Goal: Complete application form

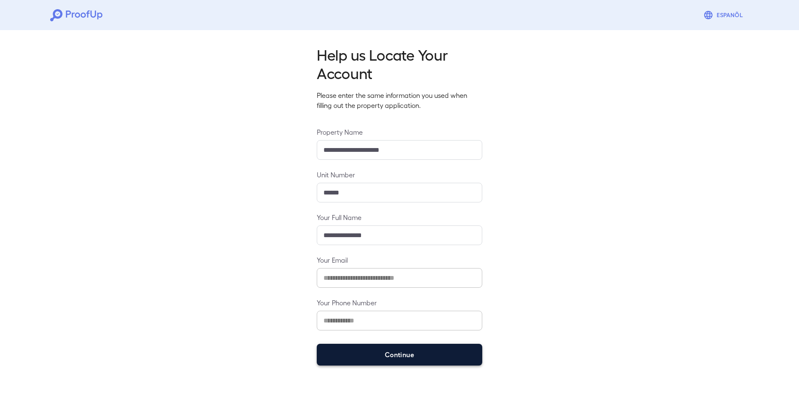
click at [392, 350] on button "Continue" at bounding box center [399, 354] width 165 height 22
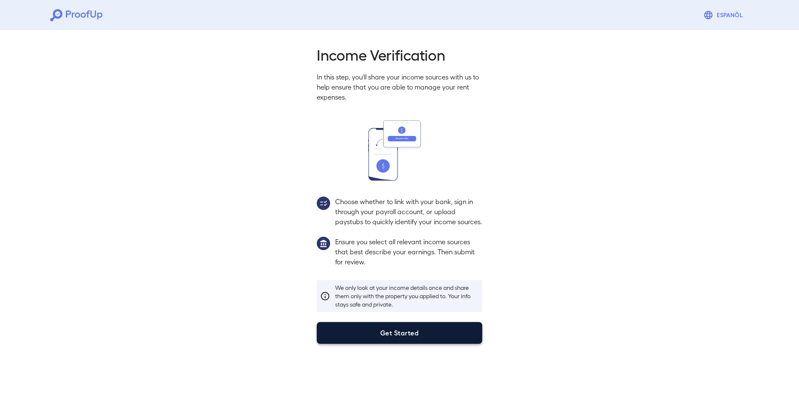
click at [396, 343] on button "Get Started" at bounding box center [399, 333] width 165 height 22
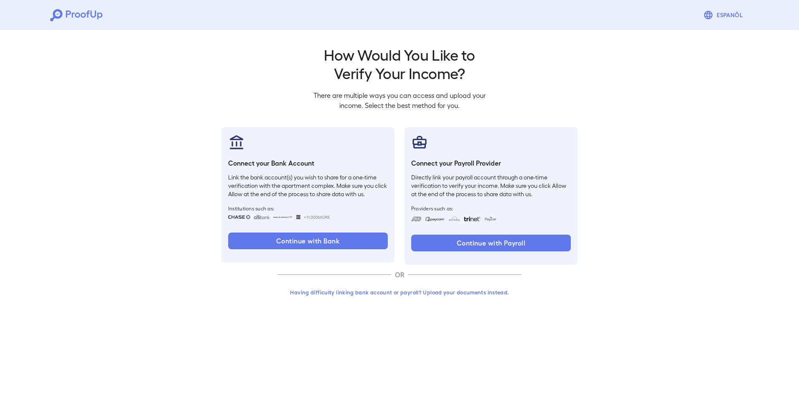
click at [425, 290] on button "Having difficulty linking bank account or payroll? Upload your documents instea…" at bounding box center [399, 292] width 244 height 15
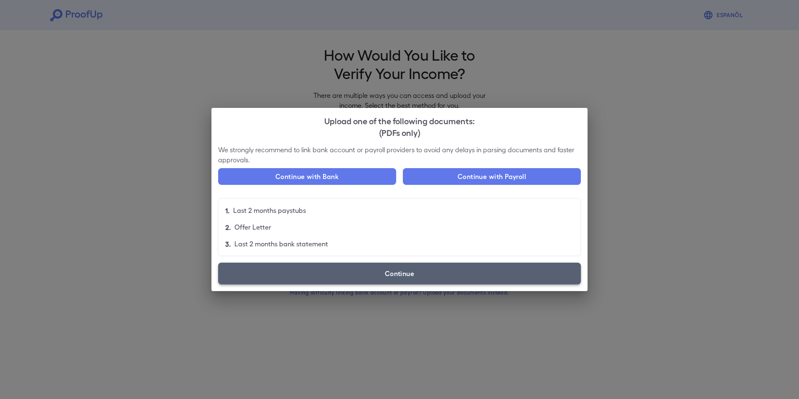
click at [313, 280] on label "Continue" at bounding box center [399, 273] width 363 height 22
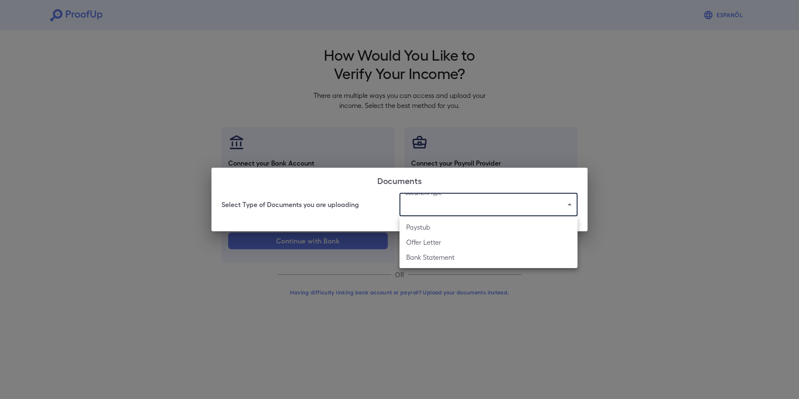
click at [412, 211] on body "Espanõl Go back How Would You Like to Verify Your Income? There are multiple wa…" at bounding box center [399, 159] width 799 height 319
click at [425, 225] on li "Paystub" at bounding box center [488, 226] width 178 height 15
type input "*******"
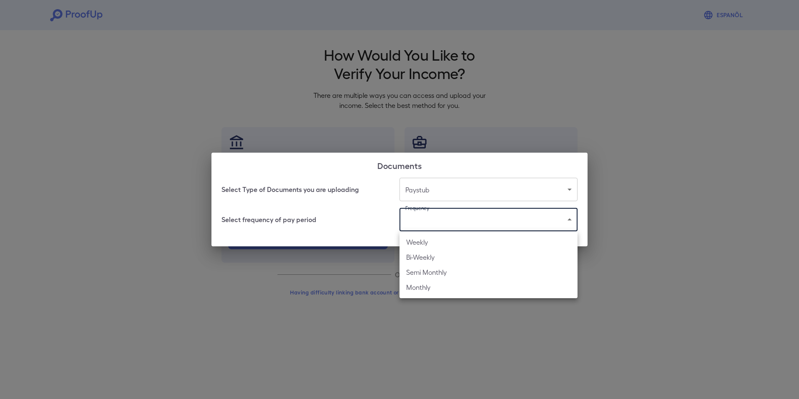
click at [425, 222] on body "Espanõl Go back How Would You Like to Verify Your Income? There are multiple wa…" at bounding box center [399, 159] width 799 height 319
click at [425, 240] on li "Weekly" at bounding box center [488, 241] width 178 height 15
type input "******"
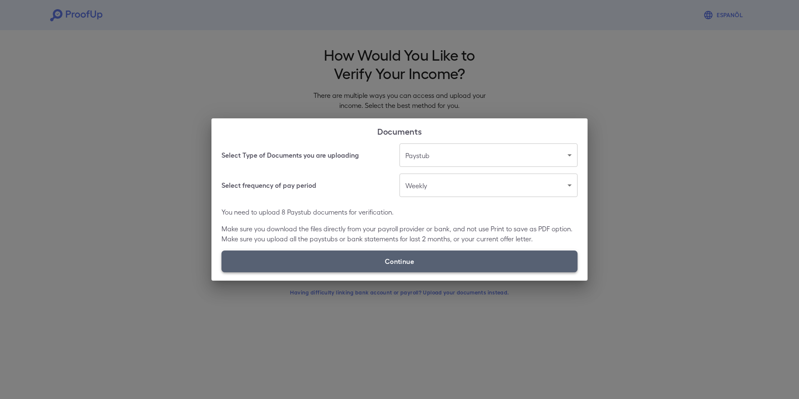
click at [409, 259] on label "Continue" at bounding box center [399, 261] width 356 height 22
click at [222, 272] on input "Continue" at bounding box center [221, 272] width 0 height 0
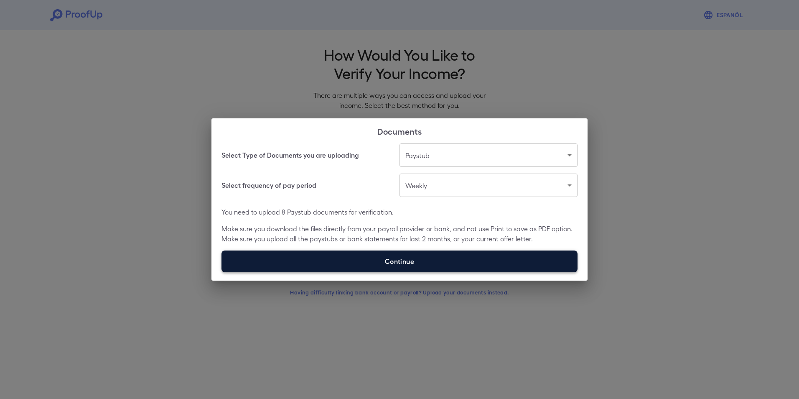
type input "**********"
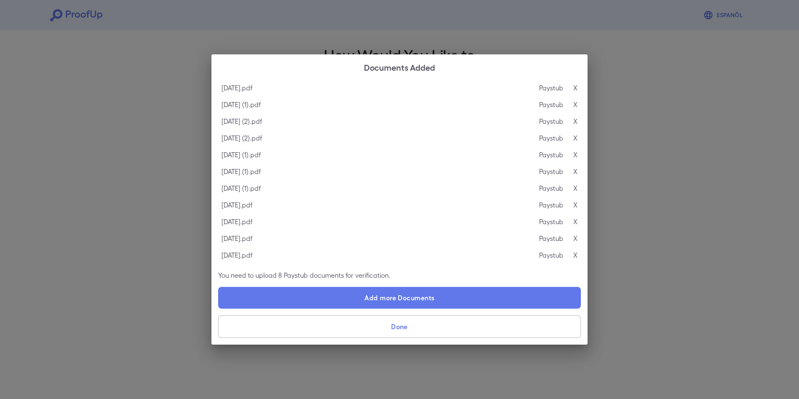
click at [375, 321] on button "Done" at bounding box center [399, 326] width 363 height 23
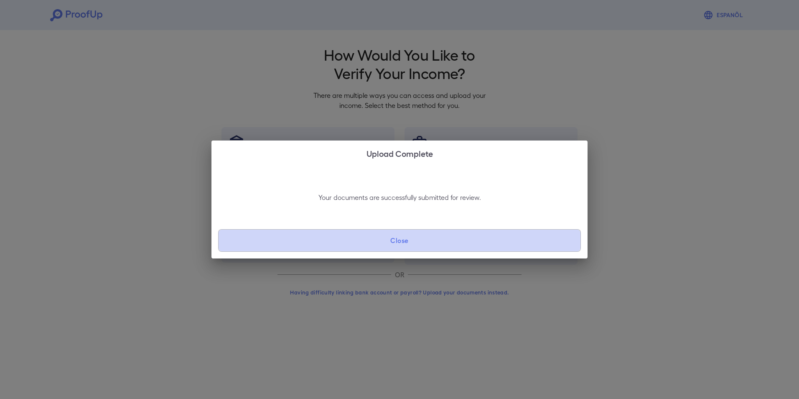
click at [389, 236] on button "Close" at bounding box center [399, 240] width 363 height 23
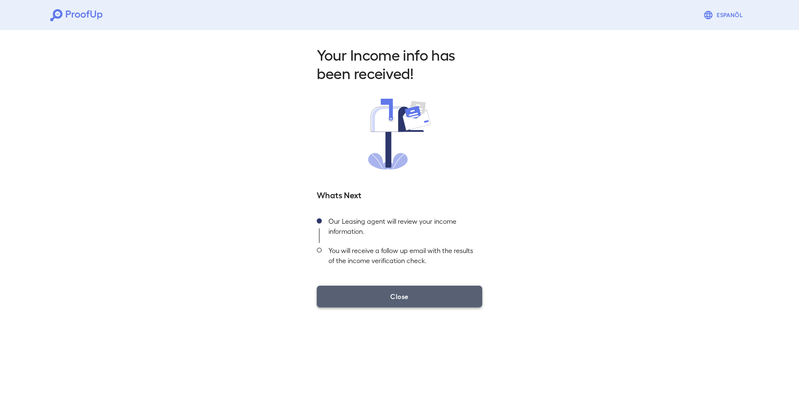
click at [373, 295] on button "Close" at bounding box center [399, 296] width 165 height 22
